Goal: Information Seeking & Learning: Learn about a topic

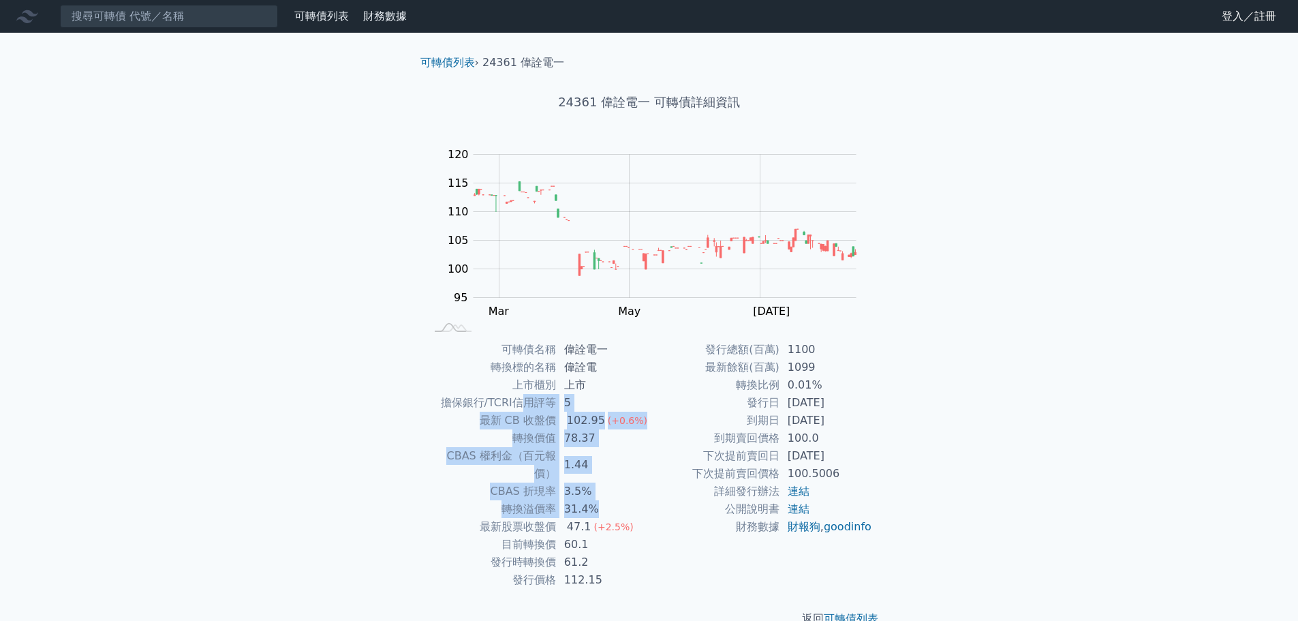
drag, startPoint x: 528, startPoint y: 397, endPoint x: 620, endPoint y: 476, distance: 120.9
click at [598, 489] on tbody "可轉債名稱 偉詮電一 轉換標的名稱 偉詮電 上市櫃別 上市 擔保銀行/TCRI信用評等 5 最新 CB 收盤價 102.95 (+0.6%) 轉換價值 78.…" at bounding box center [538, 465] width 224 height 248
drag, startPoint x: 635, startPoint y: 458, endPoint x: 772, endPoint y: 457, distance: 137.7
click at [635, 457] on td "1.44" at bounding box center [602, 464] width 93 height 35
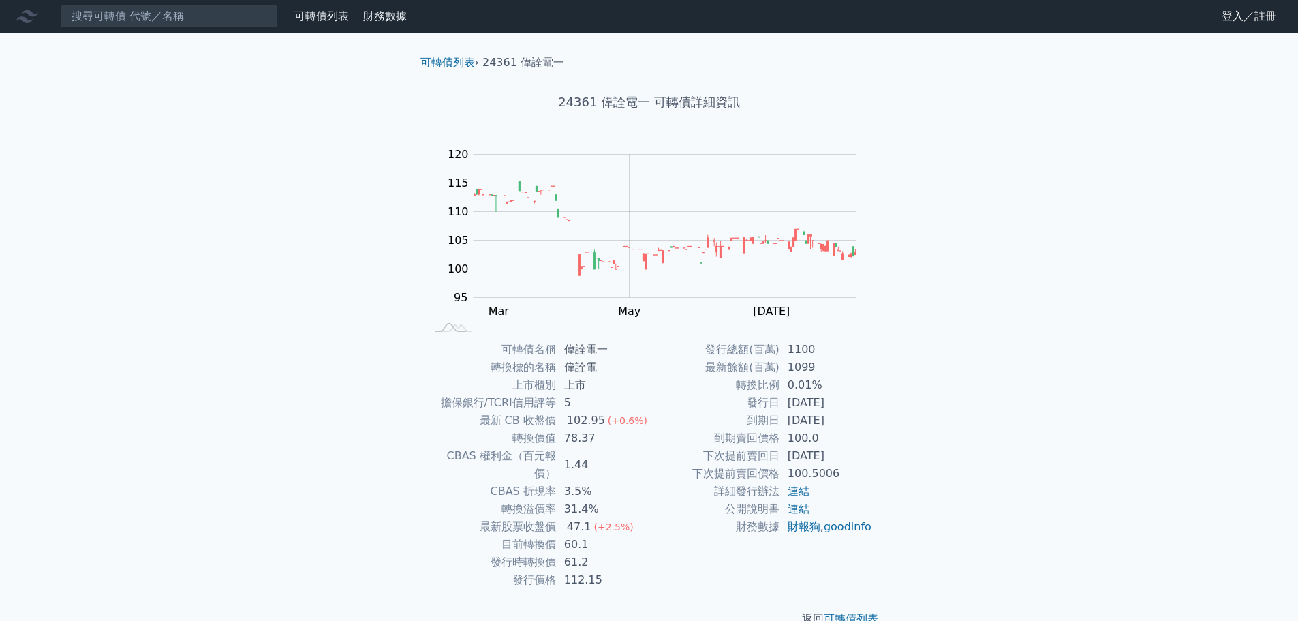
click at [911, 453] on div "可轉債列表 › 24361 偉詮電一 24361 偉詮電一 可轉債詳細資訊 Zoom Out 100 85 90 95 100 105 110 115 120…" at bounding box center [649, 341] width 523 height 616
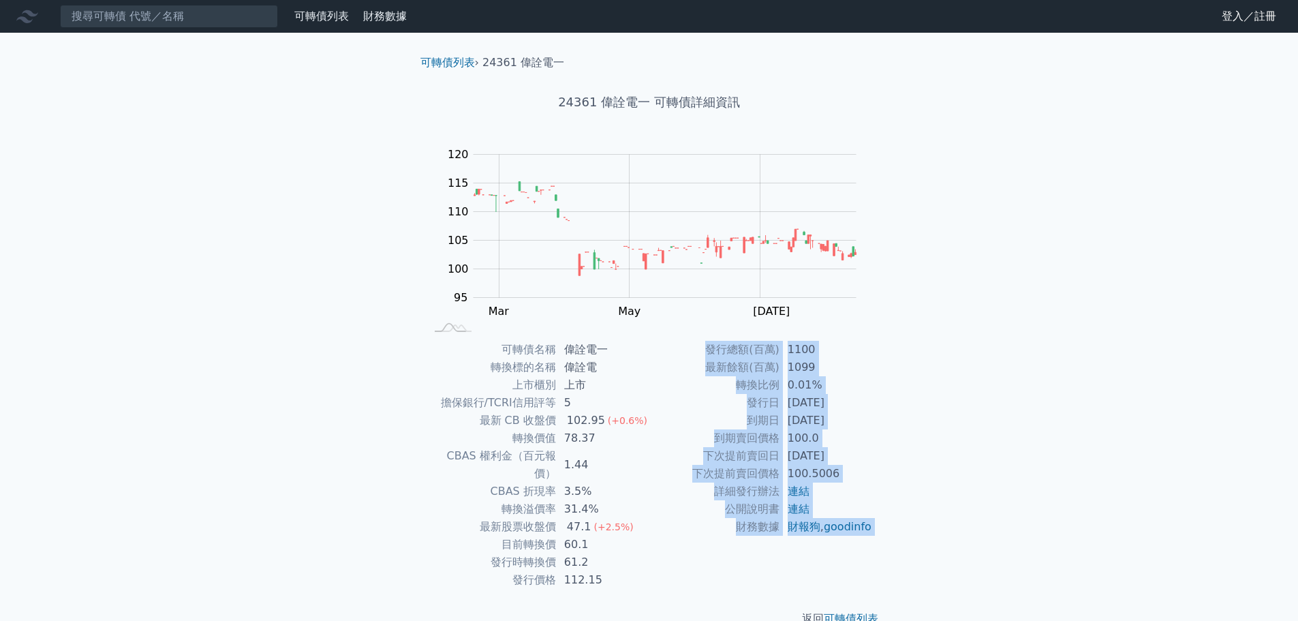
click at [911, 453] on div "可轉債列表 › 24361 偉詮電一 24361 偉詮電一 可轉債詳細資訊 Zoom Out 100 85 90 95 100 105 110 115 120…" at bounding box center [649, 341] width 523 height 616
click at [904, 431] on div "可轉債列表 › 24361 偉詮電一 24361 偉詮電一 可轉債詳細資訊 Zoom Out 100 85 90 95 100 105 110 115 120…" at bounding box center [649, 341] width 523 height 616
click at [671, 466] on td "下次提前賣回價格" at bounding box center [715, 474] width 130 height 18
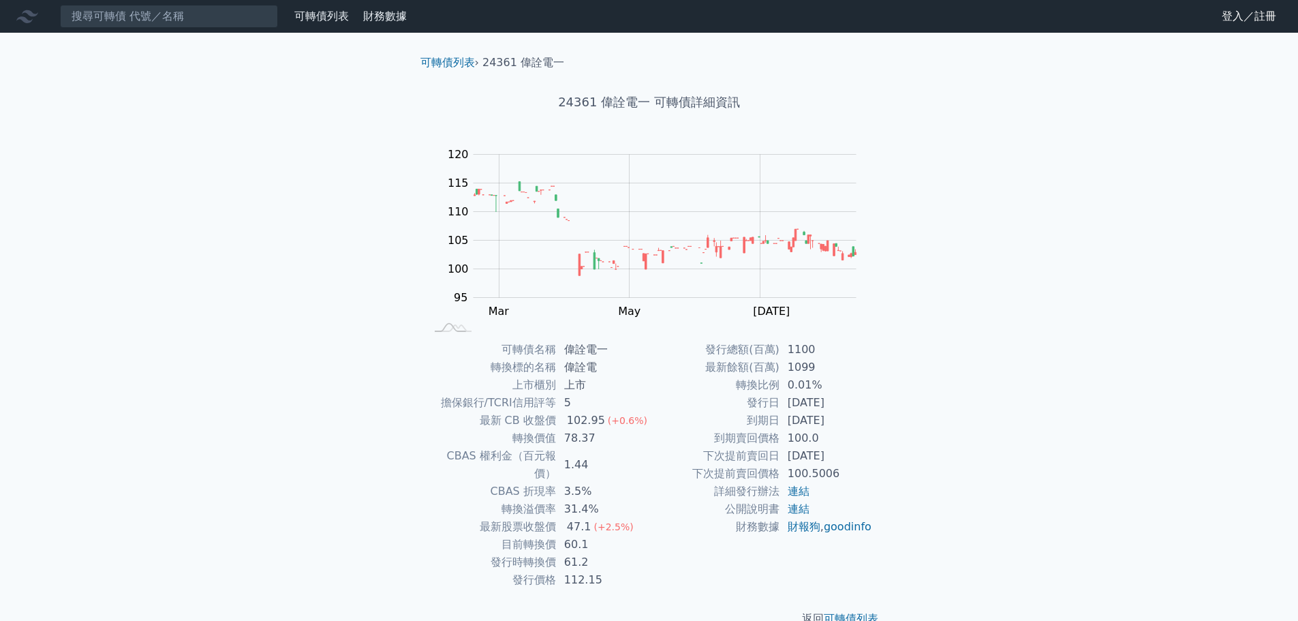
click at [440, 483] on td "CBAS 折現率" at bounding box center [491, 492] width 130 height 18
click at [436, 483] on td "CBAS 折現率" at bounding box center [491, 492] width 130 height 18
drag, startPoint x: 491, startPoint y: 480, endPoint x: 659, endPoint y: 486, distance: 167.8
click at [659, 486] on div "可轉債名稱 偉詮電一 轉換標的名稱 偉詮電 上市櫃別 上市 擔保銀行/TCRI信用評等 5 最新 CB 收盤價 102.95 (+0.6%) 轉換價值 78.…" at bounding box center [650, 465] width 480 height 248
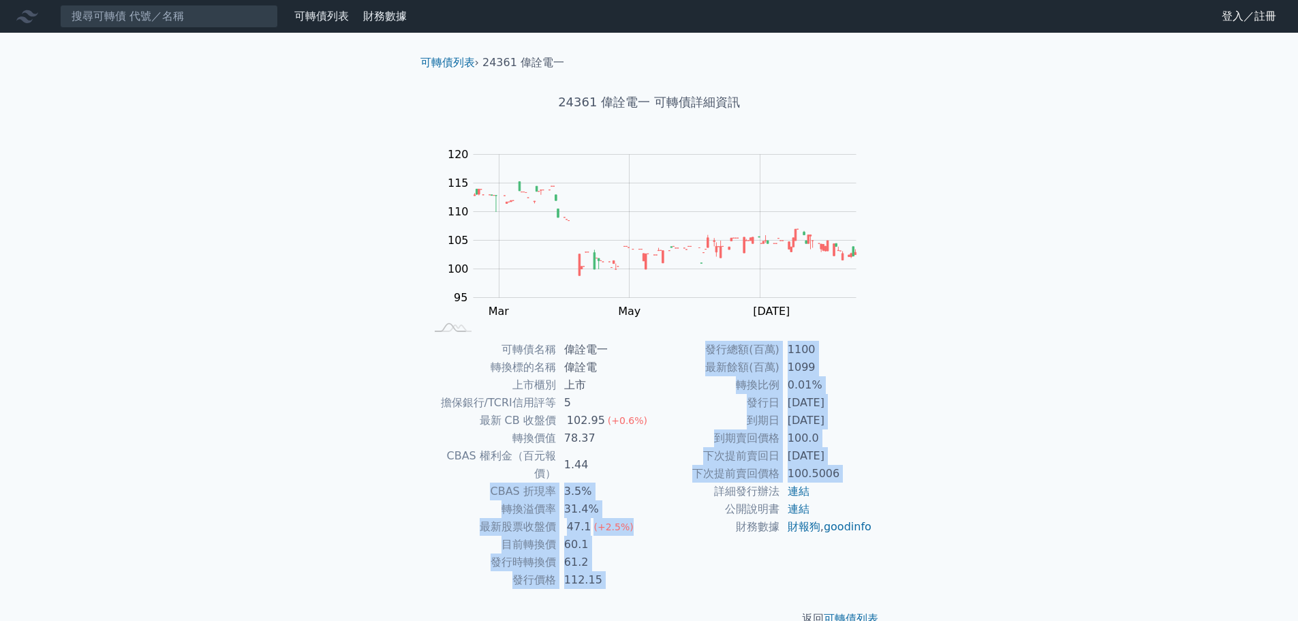
click at [853, 469] on td "100.5006" at bounding box center [826, 474] width 93 height 18
click at [443, 553] on td "發行時轉換價" at bounding box center [491, 562] width 130 height 18
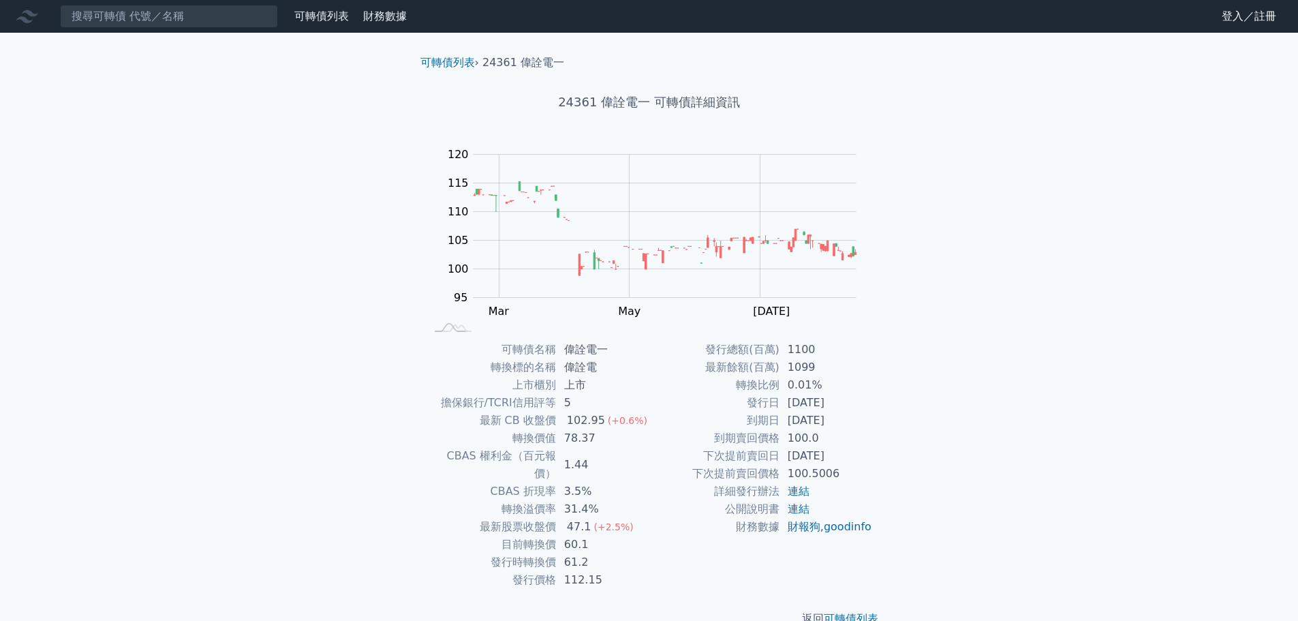
click at [639, 483] on td "3.5%" at bounding box center [602, 492] width 93 height 18
click at [673, 457] on td "下次提前賣回日" at bounding box center [715, 456] width 130 height 18
click at [889, 429] on div "可轉債名稱 偉詮電一 轉換標的名稱 偉詮電 上市櫃別 上市 擔保銀行/TCRI信用評等 5 最新 CB 收盤價 102.95 (+0.6%) 轉換價值 78.…" at bounding box center [650, 465] width 480 height 248
click at [1033, 349] on div "可轉債列表 財務數據 可轉債列表 財務數據 登入／註冊 登入／註冊 可轉債列表 › 24361 偉詮電一 24361 偉詮電一 可轉債詳細資訊 Zoom Ou…" at bounding box center [649, 324] width 1298 height 649
drag, startPoint x: 771, startPoint y: 408, endPoint x: 859, endPoint y: 427, distance: 90.0
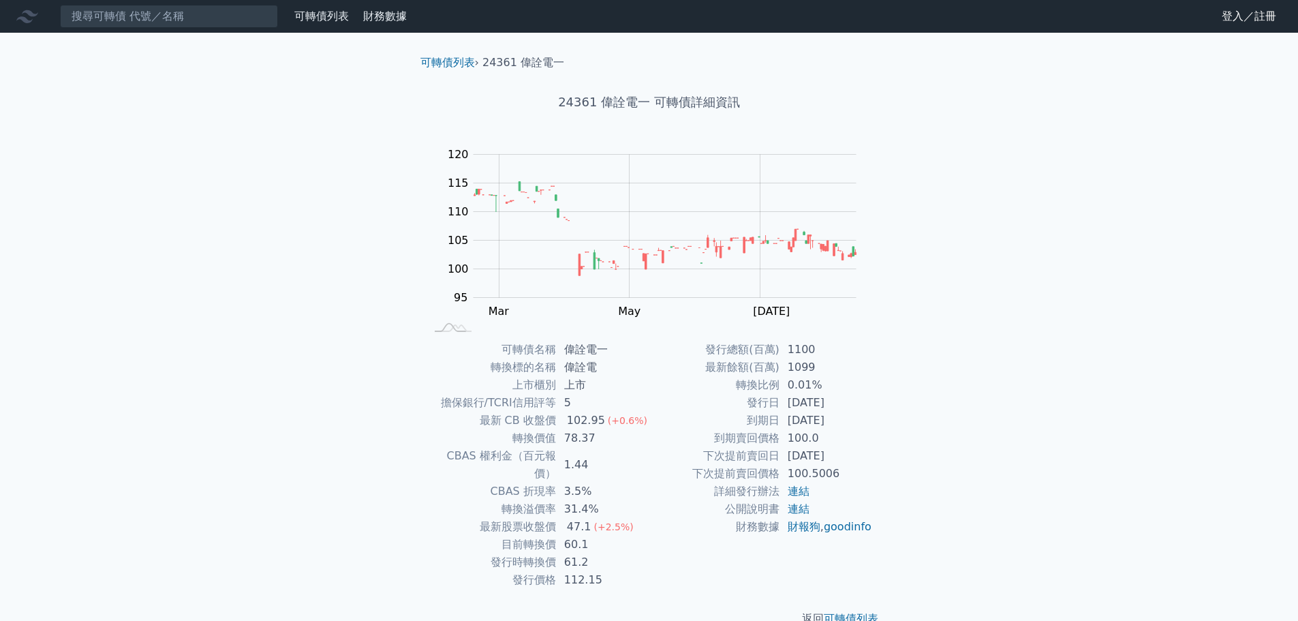
click at [855, 428] on tbody "發行總額(百萬) 1100 最新餘額(百萬) 1099 轉換比例 0.01% 發行日 [DATE] 到期日 [DATE] 到期賣回價格 100.0 下次提前賣…" at bounding box center [762, 438] width 224 height 195
click at [918, 415] on div "可轉債列表 財務數據 可轉債列表 財務數據 登入／註冊 登入／註冊 可轉債列表 › 24361 偉詮電一 24361 偉詮電一 可轉債詳細資訊 Zoom Ou…" at bounding box center [649, 324] width 1298 height 649
click at [946, 444] on div "可轉債列表 財務數據 可轉債列表 財務數據 登入／註冊 登入／註冊 可轉債列表 › 24361 偉詮電一 24361 偉詮電一 可轉債詳細資訊 Zoom Ou…" at bounding box center [649, 324] width 1298 height 649
click at [975, 421] on div "可轉債列表 財務數據 可轉債列表 財務數據 登入／註冊 登入／註冊 可轉債列表 › 24361 偉詮電一 24361 偉詮電一 可轉債詳細資訊 Zoom Ou…" at bounding box center [649, 324] width 1298 height 649
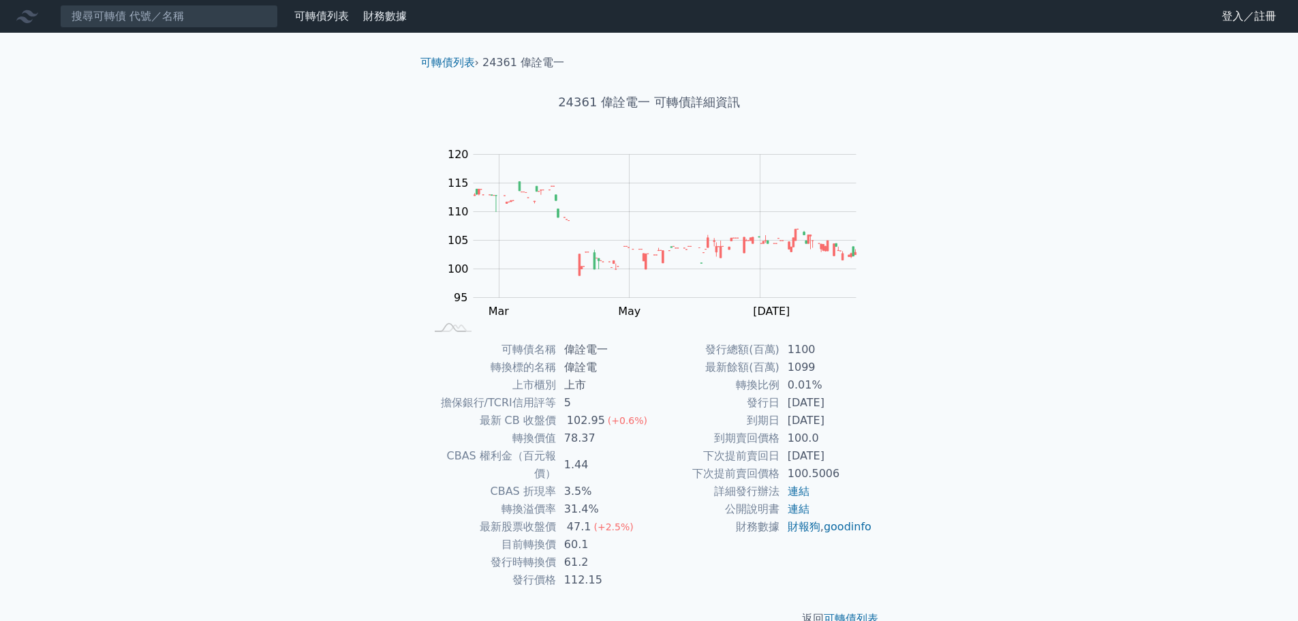
drag, startPoint x: 779, startPoint y: 429, endPoint x: 834, endPoint y: 426, distance: 55.3
click at [834, 426] on tr "到期日 [DATE]" at bounding box center [762, 421] width 224 height 18
click at [922, 434] on div "可轉債列表 財務數據 可轉債列表 財務數據 登入／註冊 登入／註冊 可轉債列表 › 24361 偉詮電一 24361 偉詮電一 可轉債詳細資訊 Zoom Ou…" at bounding box center [649, 324] width 1298 height 649
drag, startPoint x: 485, startPoint y: 454, endPoint x: 653, endPoint y: 484, distance: 170.3
click at [632, 483] on tbody "可轉債名稱 偉詮電一 轉換標的名稱 偉詮電 上市櫃別 上市 擔保銀行/TCRI信用評等 5 最新 CB 收盤價 102.95 (+0.6%) 轉換價值 78.…" at bounding box center [538, 465] width 224 height 248
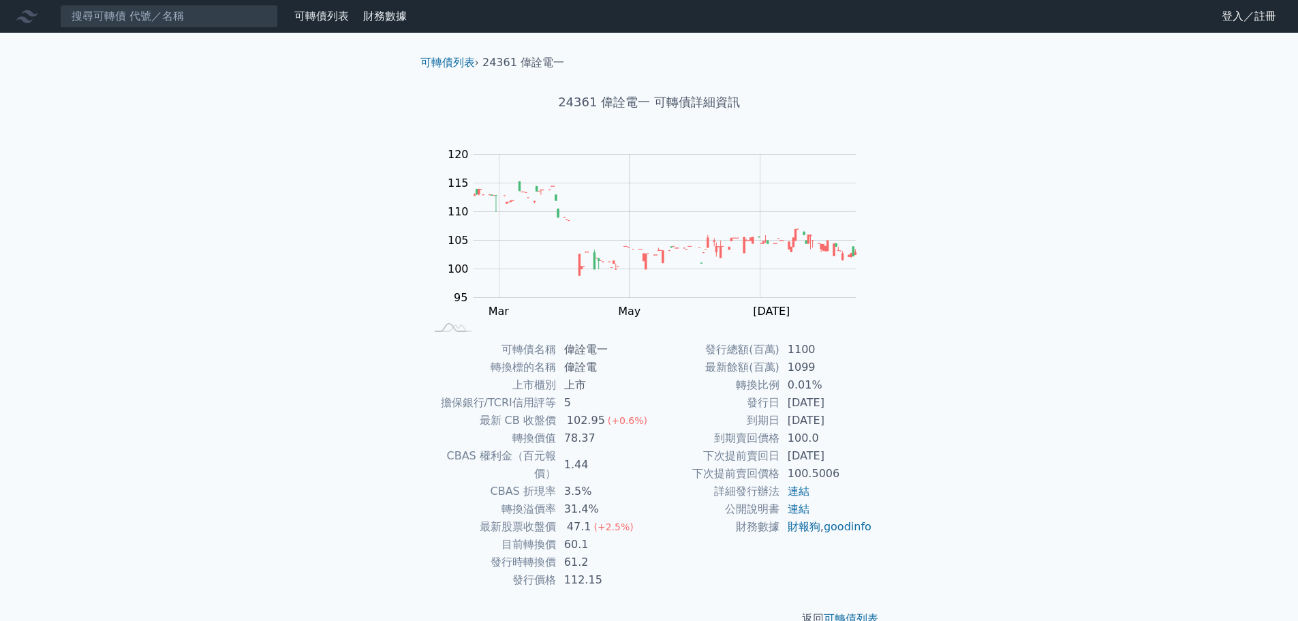
click at [903, 470] on div "可轉債列表 › 24361 偉詮電一 24361 偉詮電一 可轉債詳細資訊 Zoom Out 100 85 90 95 100 105 110 115 120…" at bounding box center [649, 341] width 523 height 616
click at [908, 459] on div "可轉債列表 › 24361 偉詮電一 24361 偉詮電一 可轉債詳細資訊 Zoom Out 100 85 90 95 100 105 110 115 120…" at bounding box center [649, 341] width 523 height 616
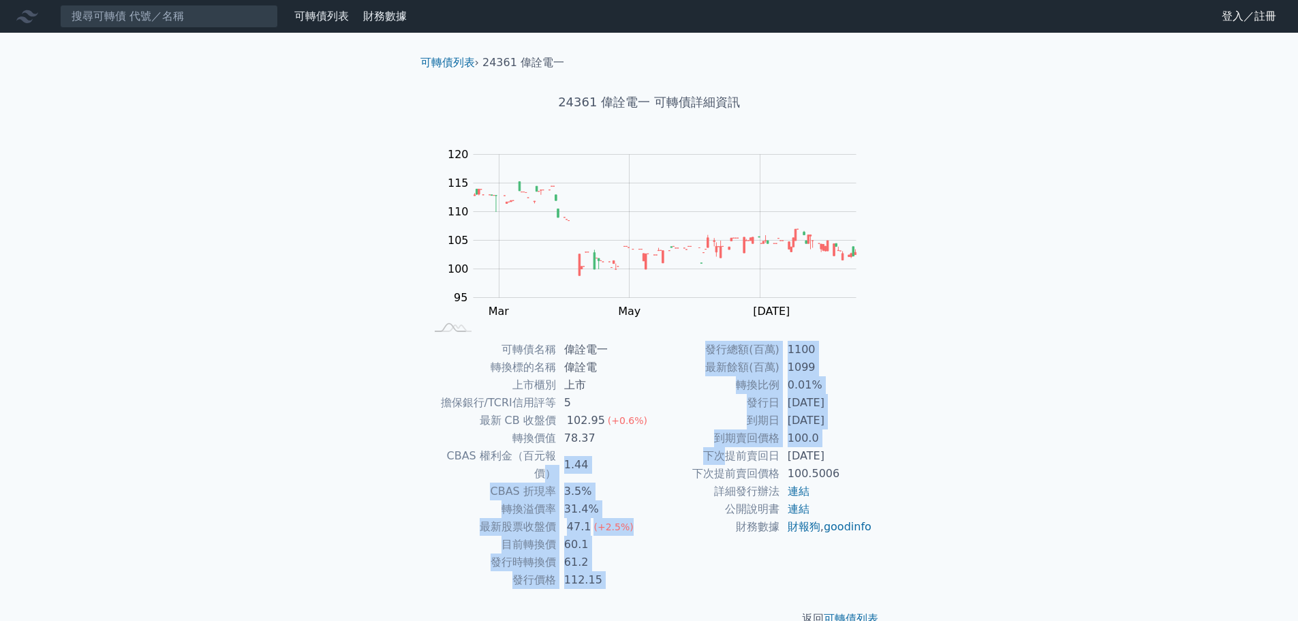
drag, startPoint x: 542, startPoint y: 449, endPoint x: 771, endPoint y: 455, distance: 229.1
click at [734, 455] on div "可轉債名稱 偉詮電一 轉換標的名稱 偉詮電 上市櫃別 上市 擔保銀行/TCRI信用評等 5 最新 CB 收盤價 102.95 (+0.6%) 轉換價值 78.…" at bounding box center [650, 465] width 480 height 248
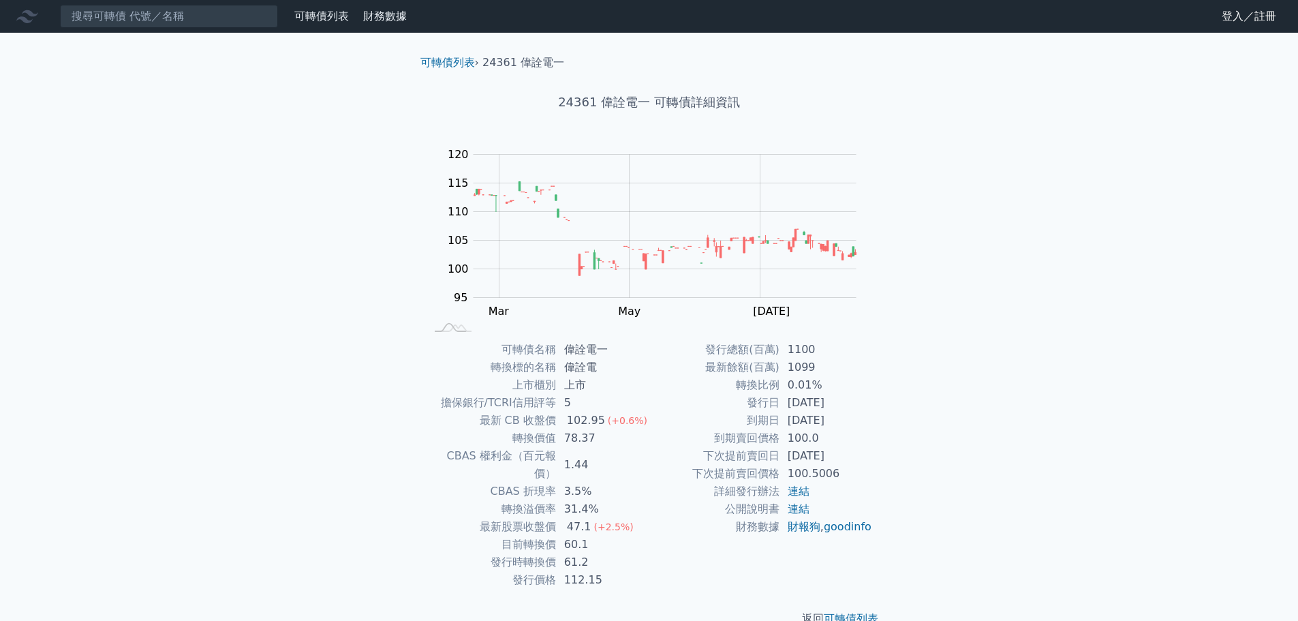
click at [923, 447] on div "可轉債列表 財務數據 可轉債列表 財務數據 登入／註冊 登入／註冊 可轉債列表 › 24361 偉詮電一 24361 偉詮電一 可轉債詳細資訊 Zoom Ou…" at bounding box center [649, 324] width 1298 height 649
drag, startPoint x: 496, startPoint y: 448, endPoint x: 647, endPoint y: 474, distance: 153.6
click at [641, 475] on tbody "可轉債名稱 偉詮電一 轉換標的名稱 偉詮電 上市櫃別 上市 擔保銀行/TCRI信用評等 5 最新 CB 收盤價 102.95 (+0.6%) 轉換價值 78.…" at bounding box center [538, 465] width 224 height 248
click at [659, 470] on td "下次提前賣回價格" at bounding box center [715, 474] width 130 height 18
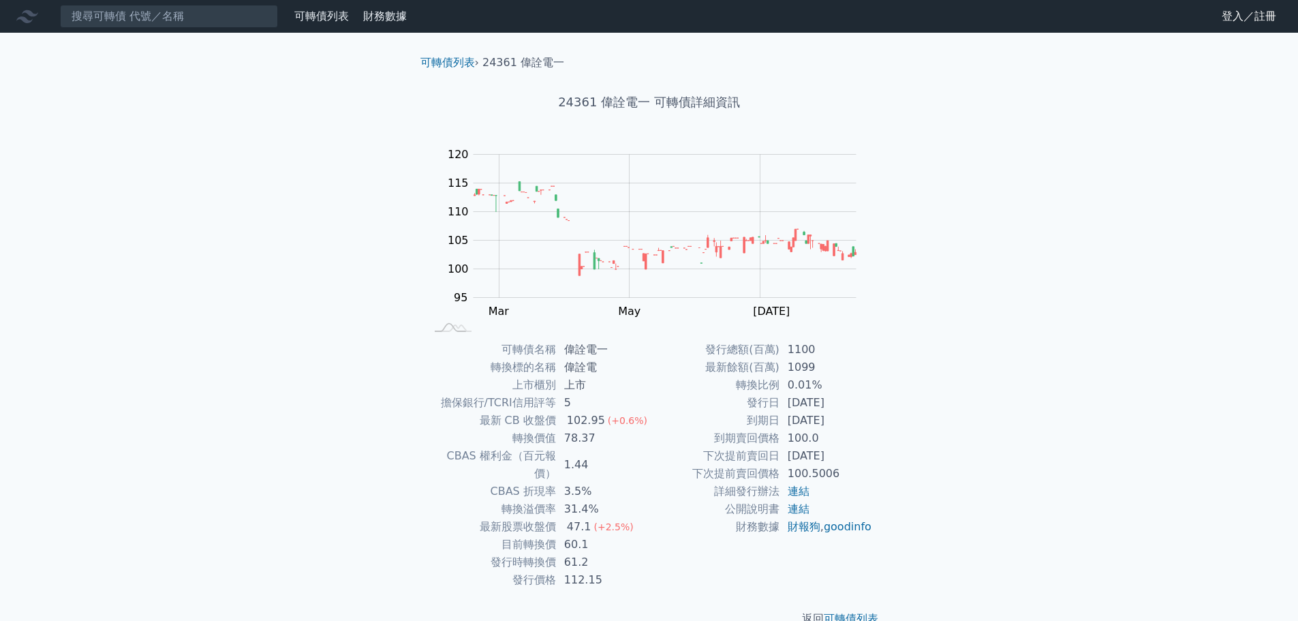
click at [832, 461] on td "[DATE]" at bounding box center [826, 456] width 93 height 18
